Goal: Task Accomplishment & Management: Manage account settings

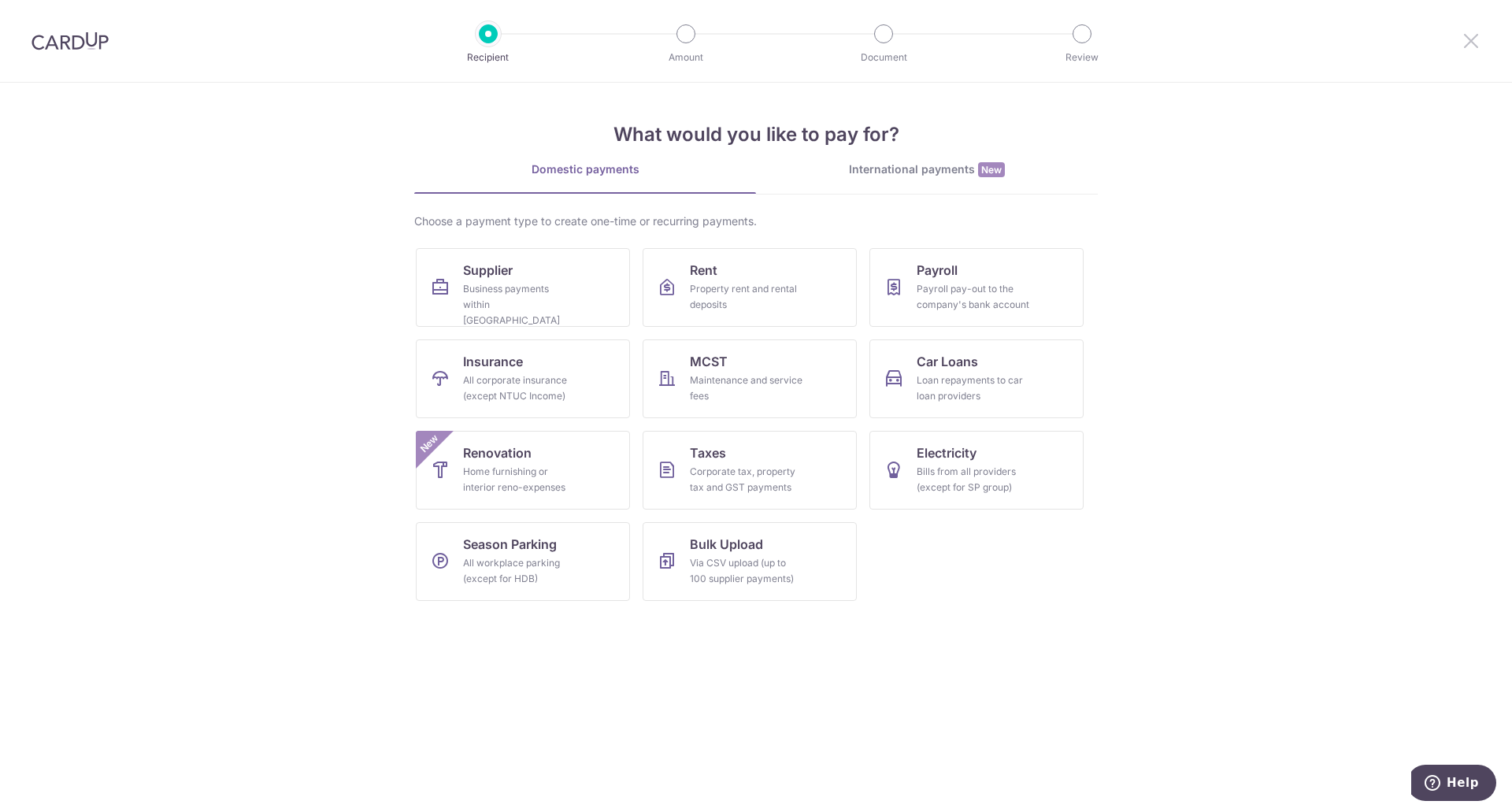
click at [1465, 44] on icon at bounding box center [1470, 41] width 19 height 20
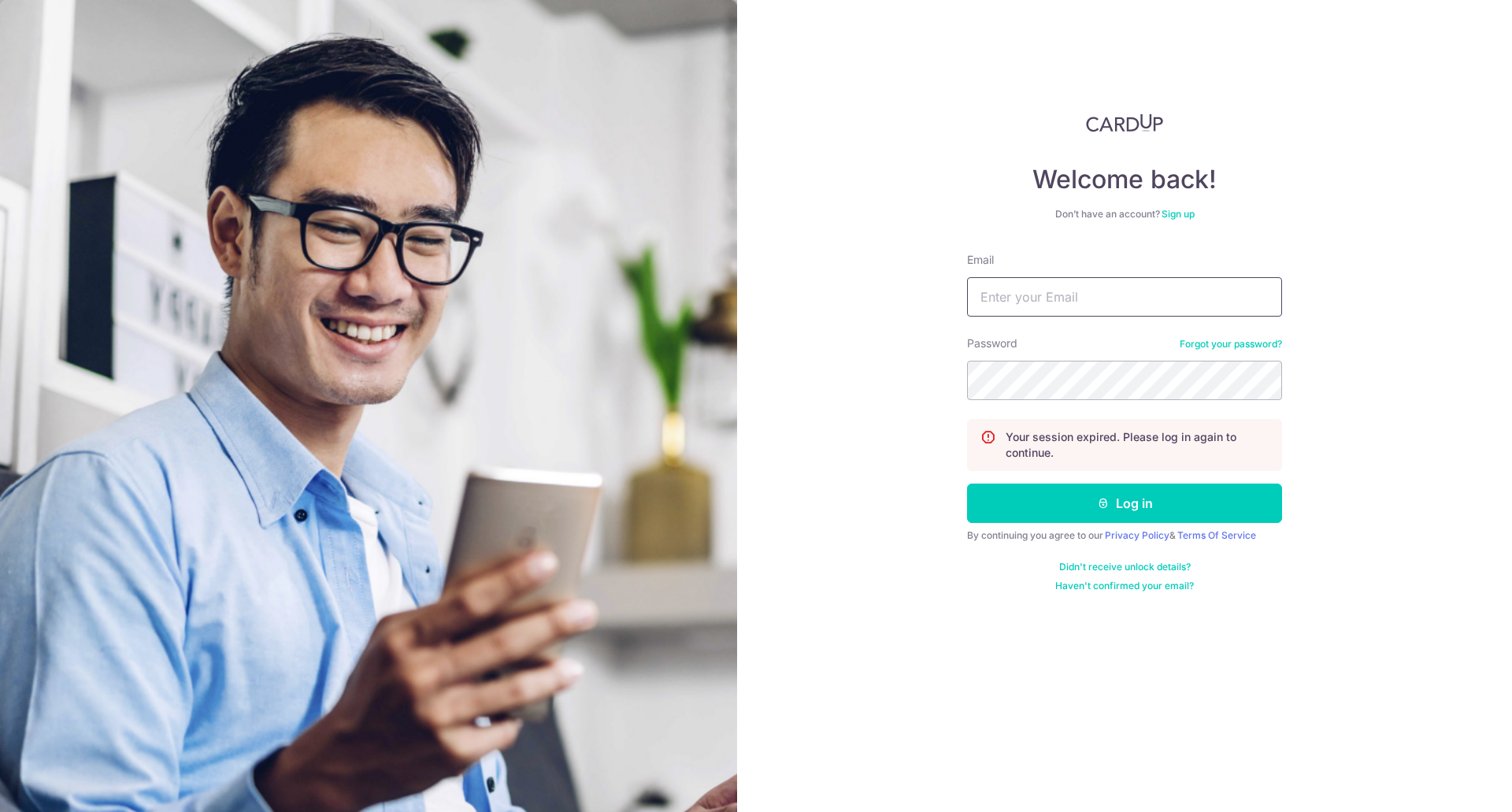
click at [1014, 292] on input "Email" at bounding box center [1124, 297] width 315 height 40
type input "[PERSON_NAME][EMAIL_ADDRESS][DOMAIN_NAME]"
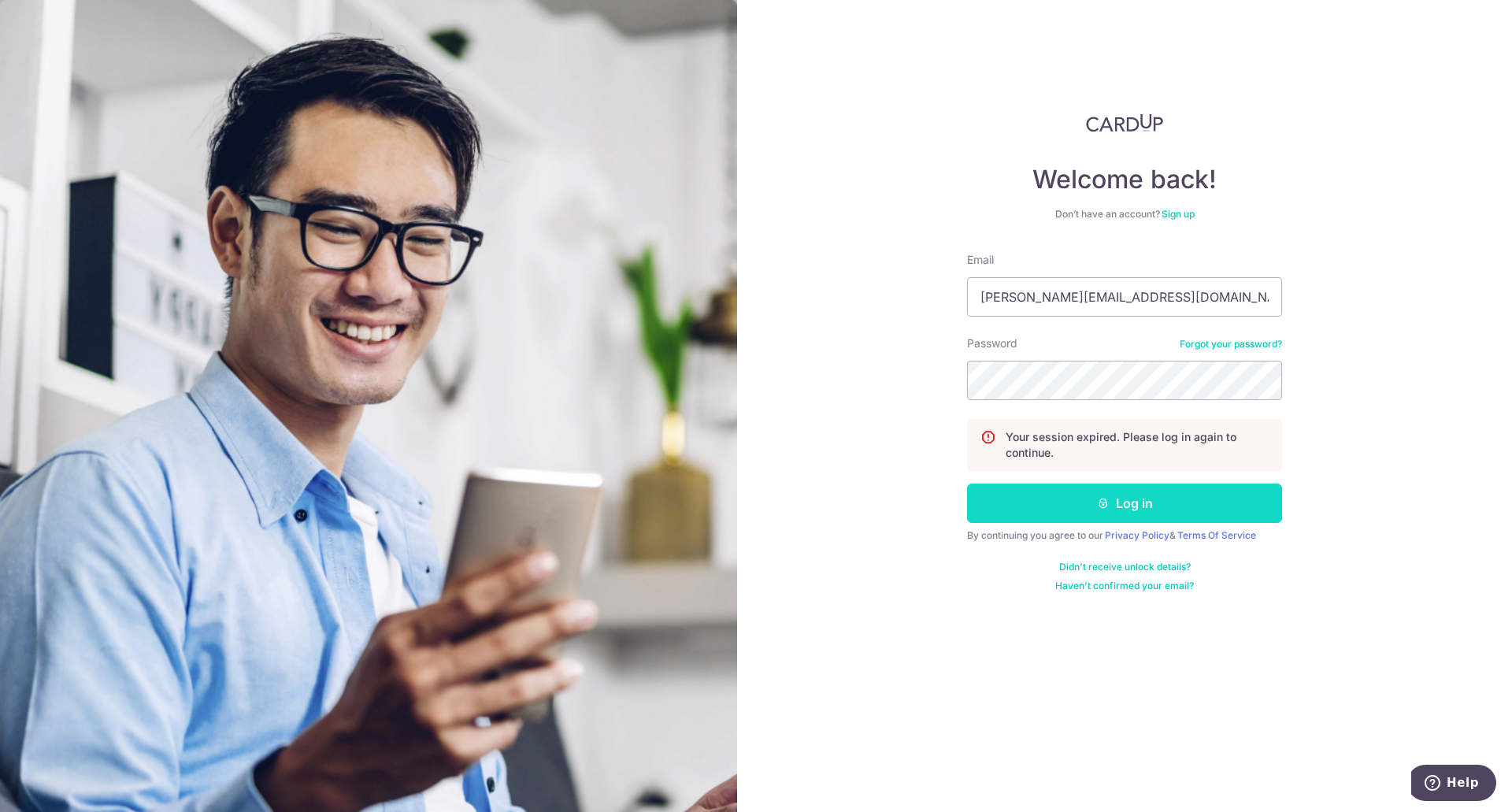
click at [1126, 501] on button "Log in" at bounding box center [1124, 503] width 315 height 40
